Goal: Navigation & Orientation: Understand site structure

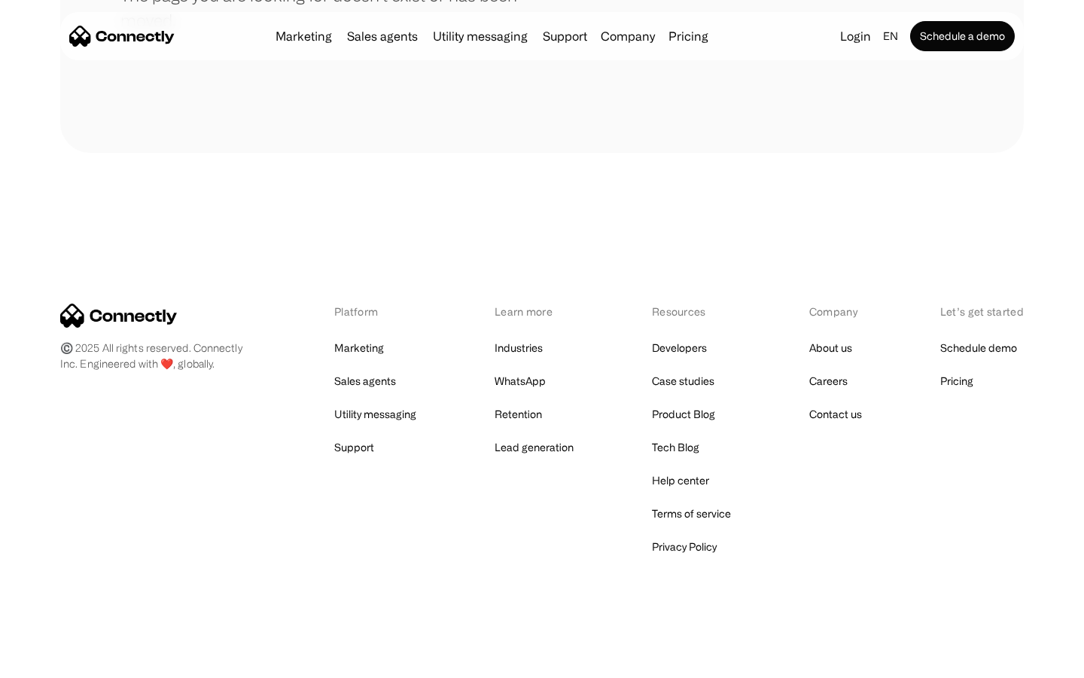
scroll to position [275, 0]
